Goal: Complete application form

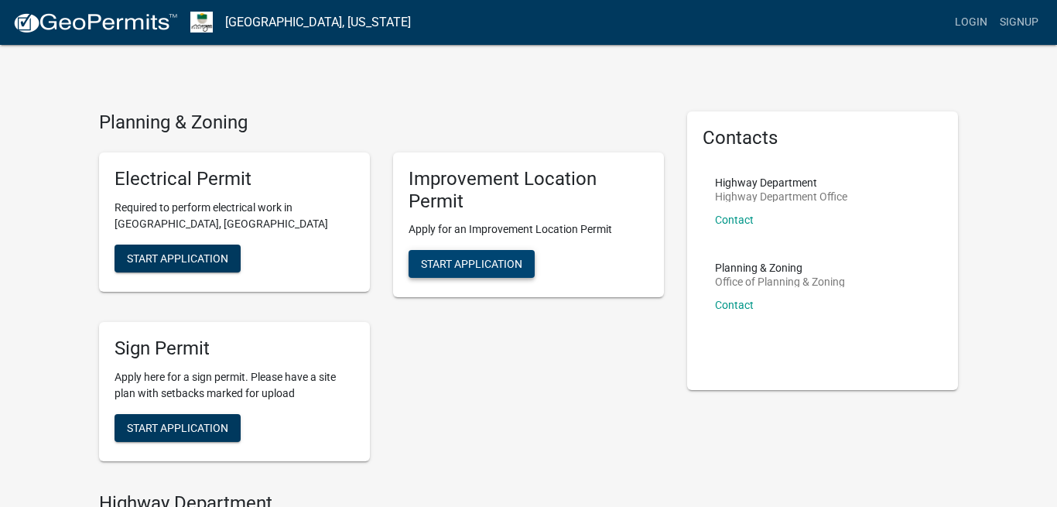
click at [495, 258] on span "Start Application" at bounding box center [471, 264] width 101 height 12
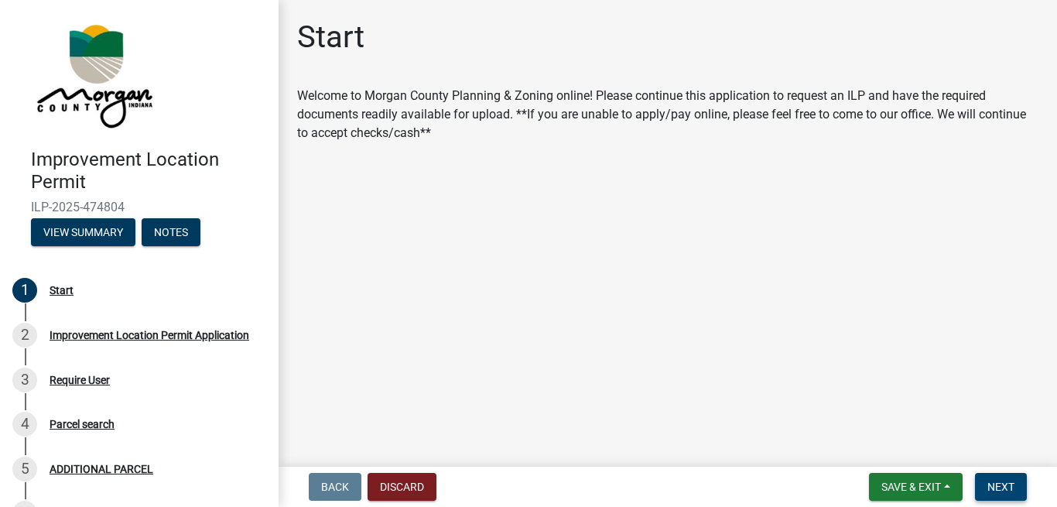
click at [1001, 485] on span "Next" at bounding box center [1000, 487] width 27 height 12
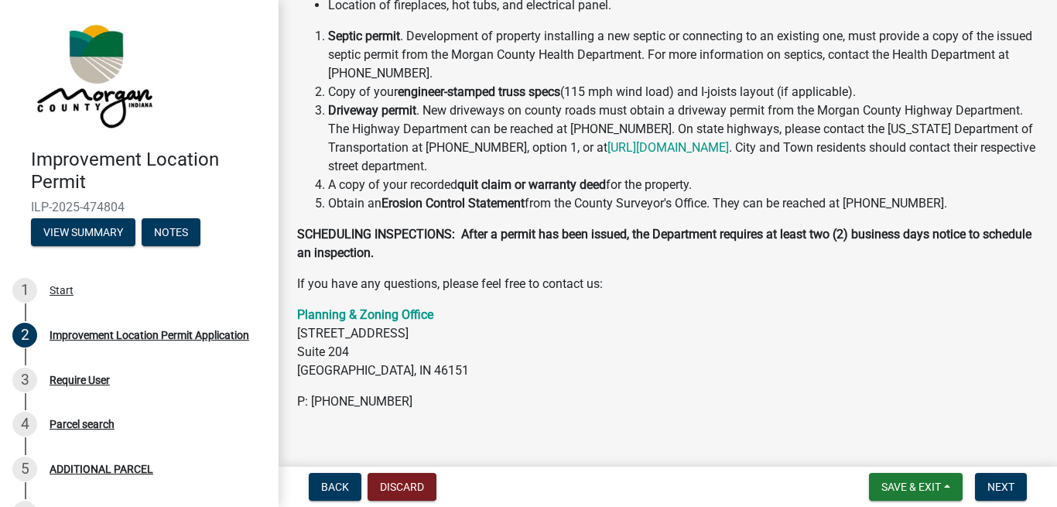
scroll to position [467, 0]
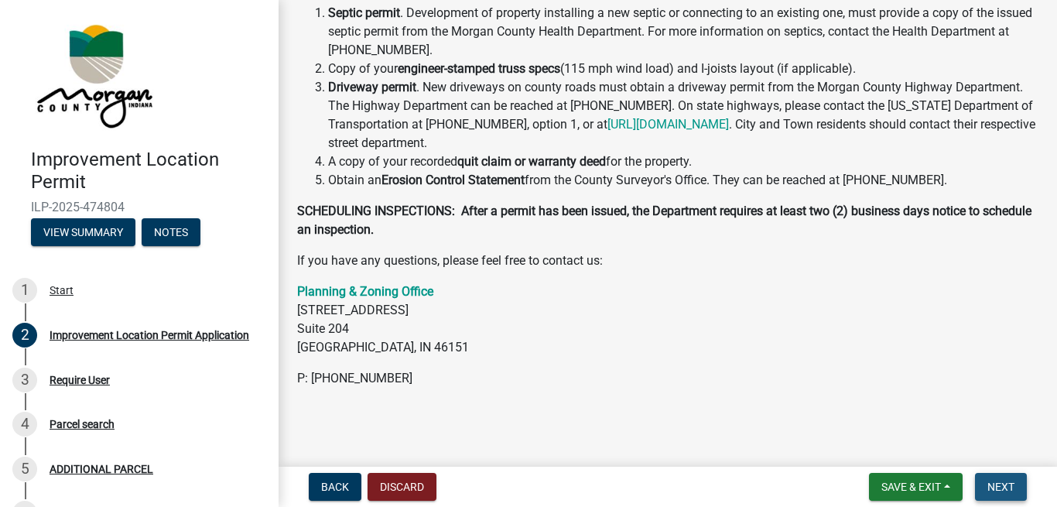
click at [1008, 482] on span "Next" at bounding box center [1000, 487] width 27 height 12
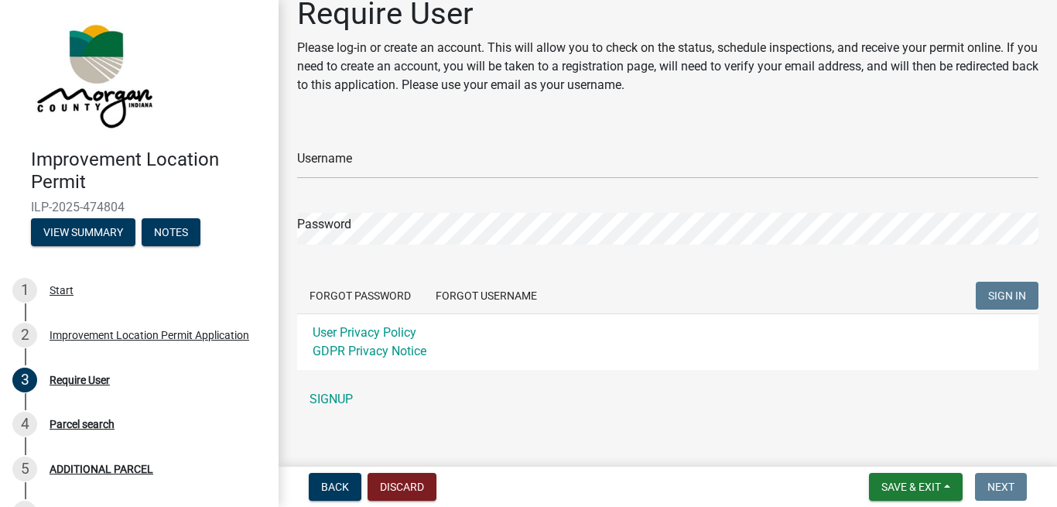
scroll to position [38, 0]
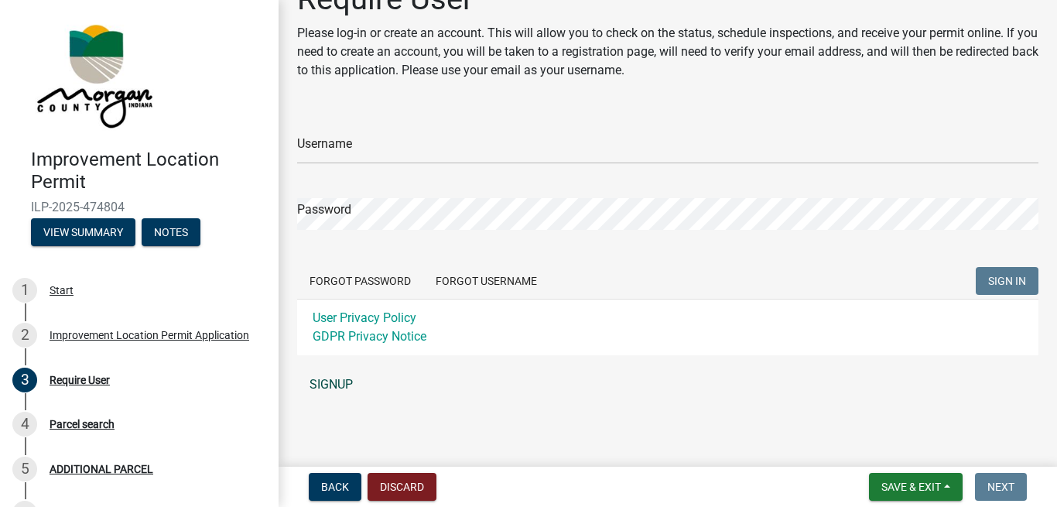
click at [337, 390] on link "SIGNUP" at bounding box center [667, 384] width 741 height 31
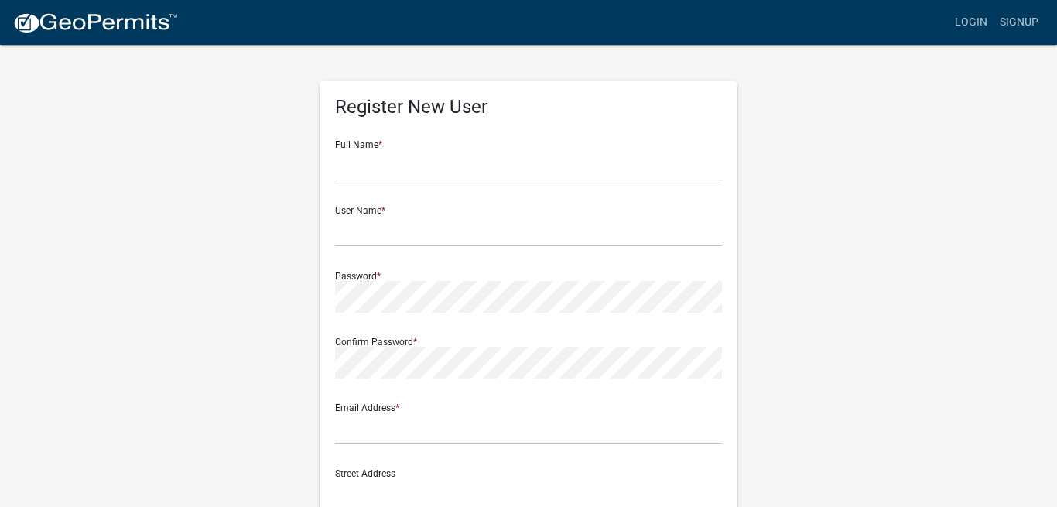
click at [405, 182] on form "Full Name * User Name * Password * Confirm Password * Email Address * Street Ad…" at bounding box center [528, 459] width 387 height 662
click at [394, 173] on input "text" at bounding box center [528, 165] width 387 height 32
type input "[PERSON_NAME]"
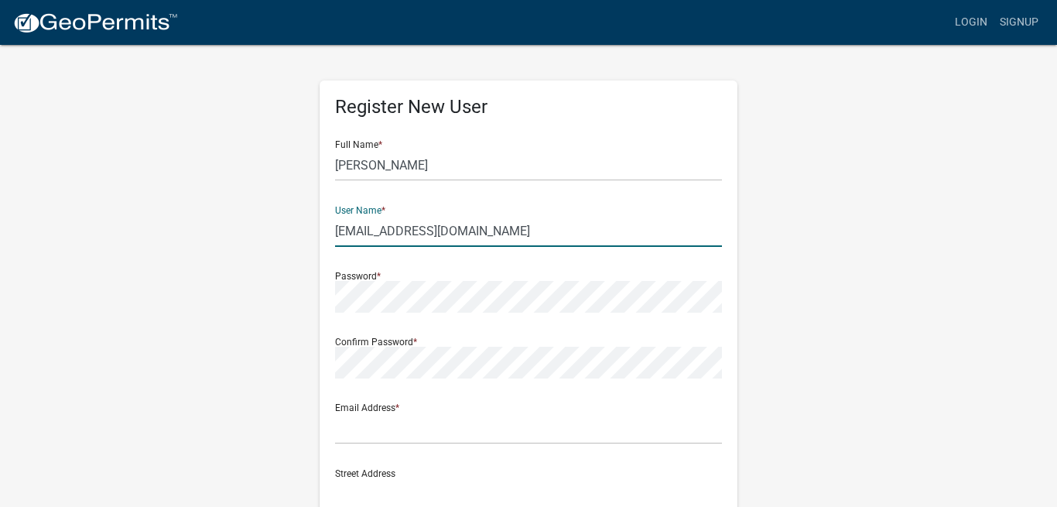
type input "[EMAIL_ADDRESS][DOMAIN_NAME]"
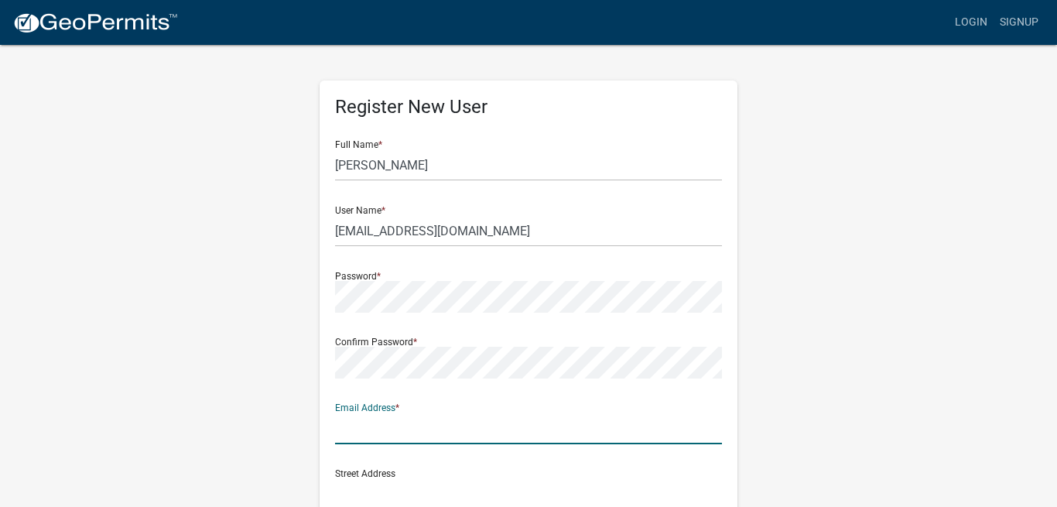
click at [372, 423] on input "text" at bounding box center [528, 428] width 387 height 32
type input "[EMAIL_ADDRESS][DOMAIN_NAME]"
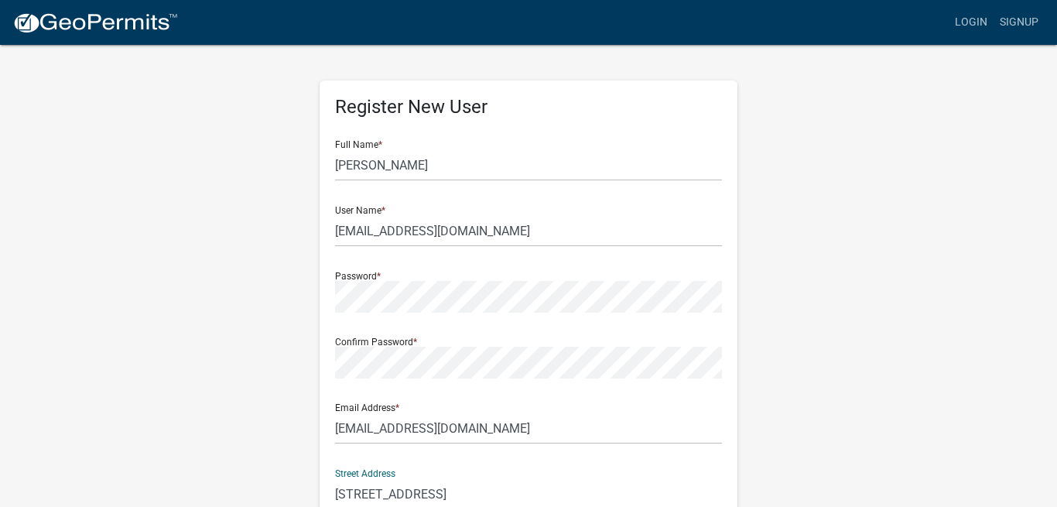
type input "[STREET_ADDRESS]"
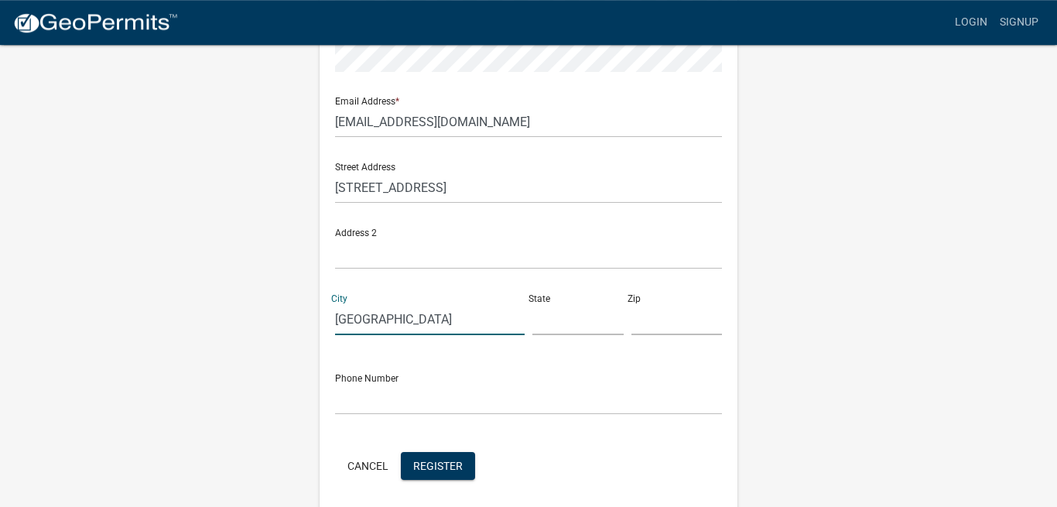
type input "[GEOGRAPHIC_DATA]"
type input "i"
click at [540, 317] on input "text" at bounding box center [577, 319] width 91 height 32
type input "IN"
type input "46151"
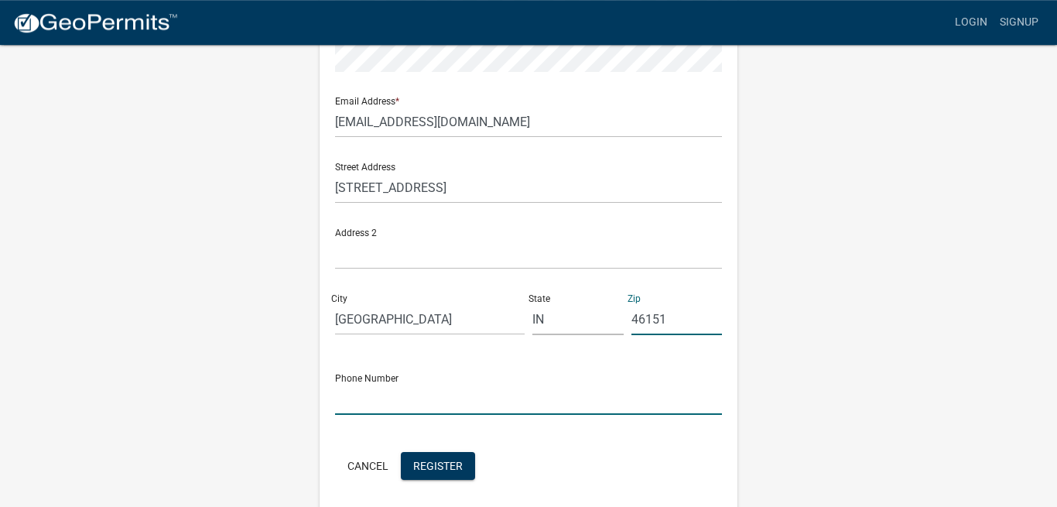
click at [412, 398] on input "text" at bounding box center [528, 399] width 387 height 32
type input "7653469844"
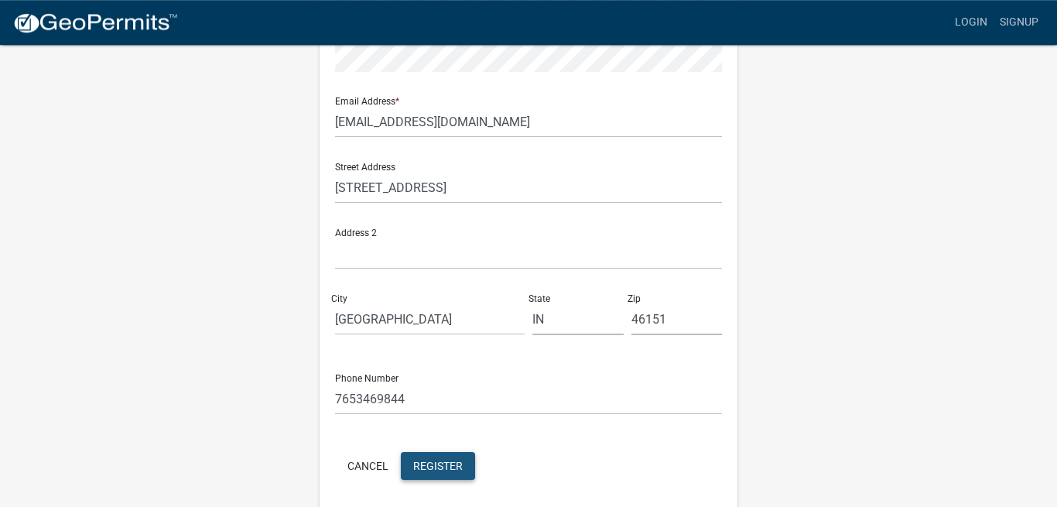
click at [425, 466] on span "Register" at bounding box center [438, 465] width 50 height 12
